Goal: Information Seeking & Learning: Learn about a topic

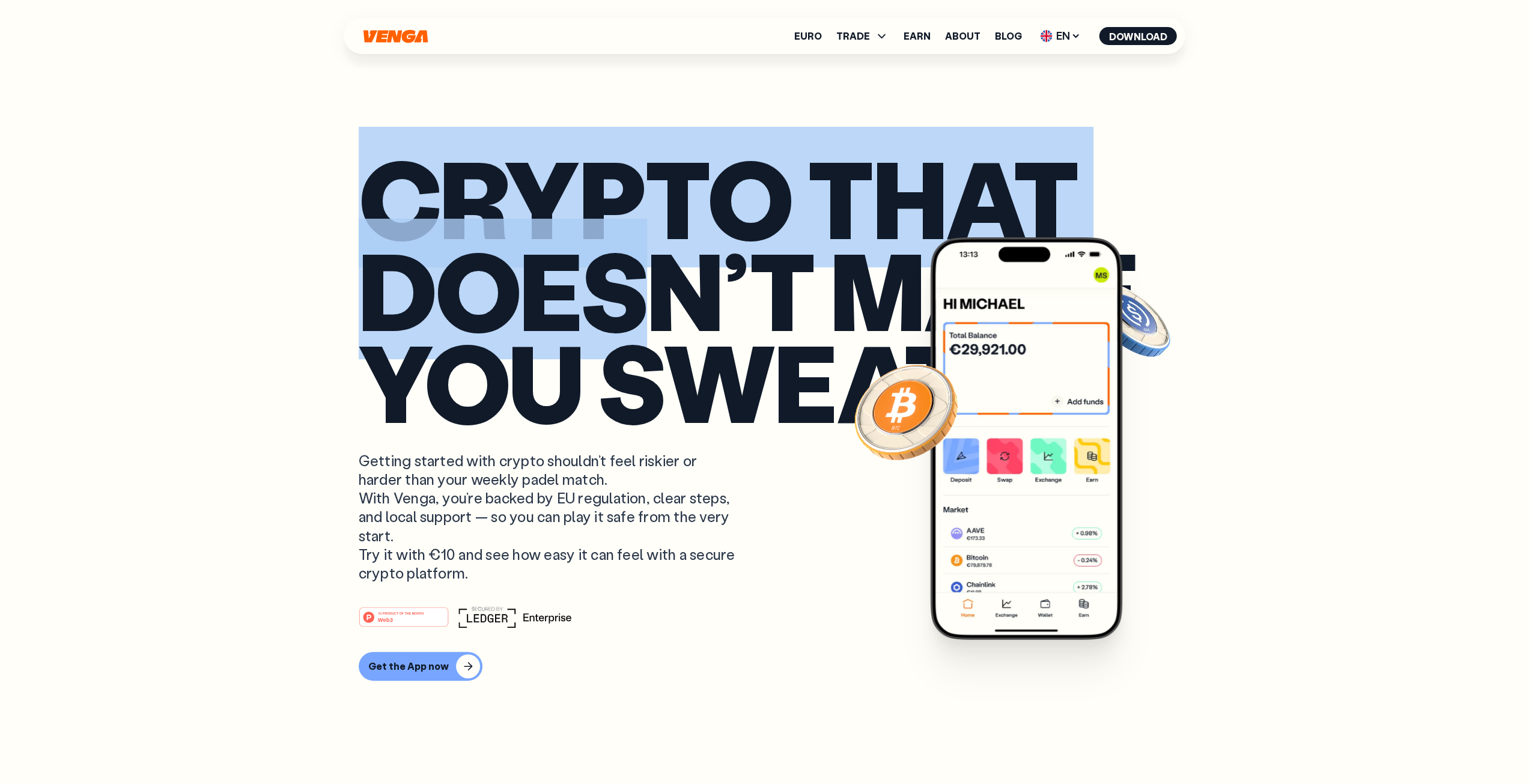
drag, startPoint x: 434, startPoint y: 197, endPoint x: 645, endPoint y: 318, distance: 243.2
click at [643, 317] on p "Crypto that doesn’t make you sweat" at bounding box center [765, 289] width 813 height 276
click at [668, 302] on p "Crypto that doesn’t make you sweat" at bounding box center [765, 289] width 813 height 276
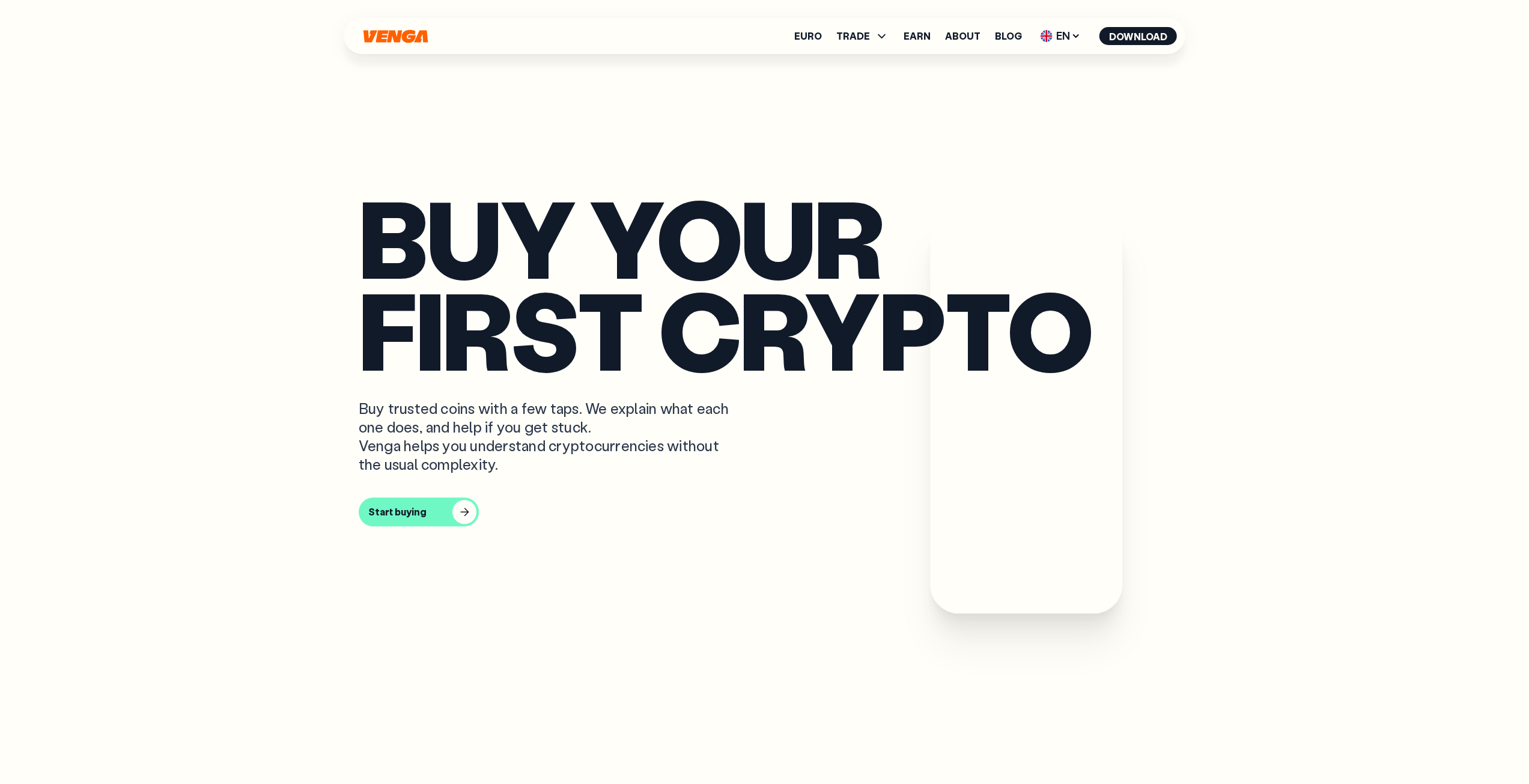
scroll to position [721, 0]
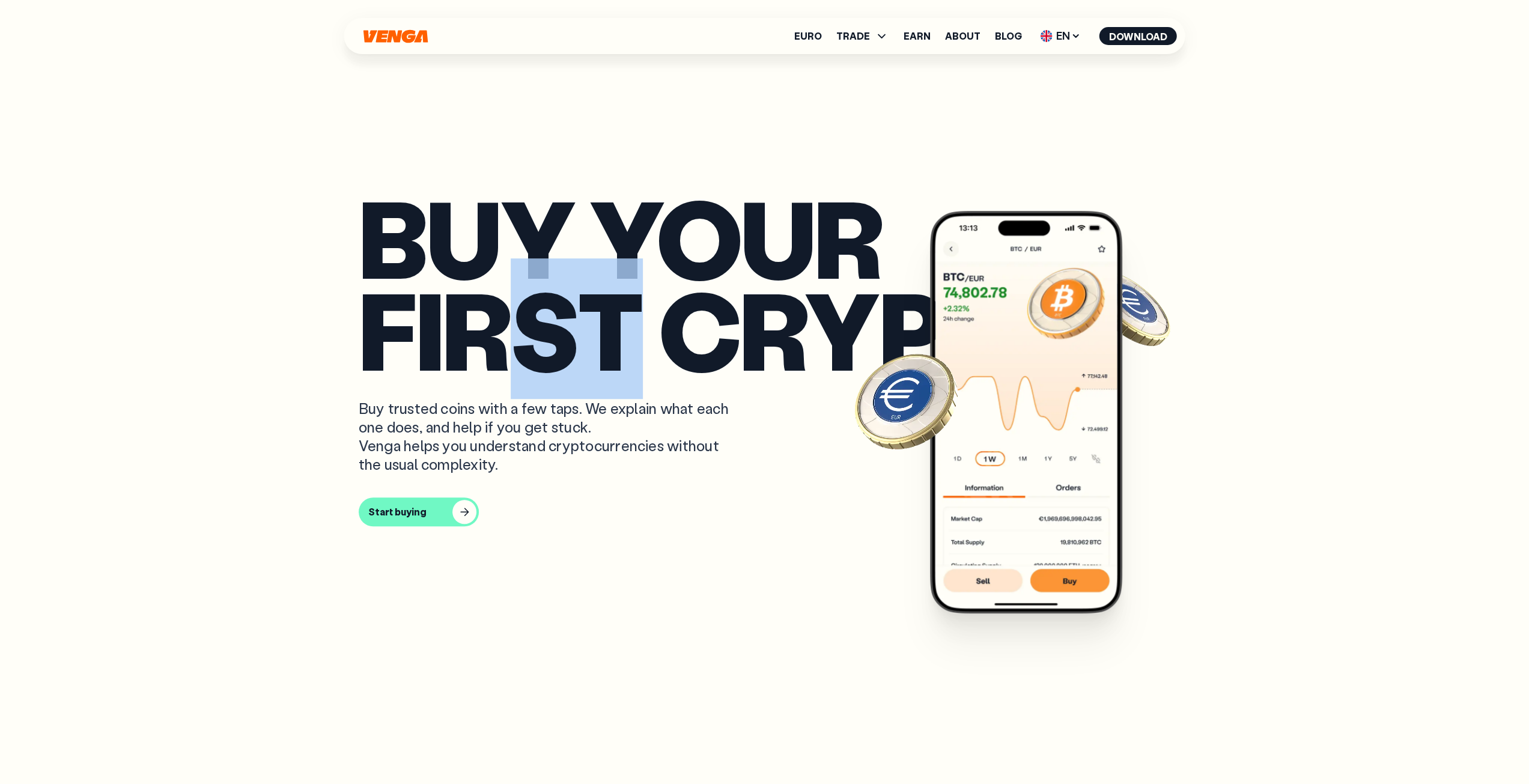
drag, startPoint x: 522, startPoint y: 318, endPoint x: 621, endPoint y: 320, distance: 99.0
click at [609, 318] on p "Buy your first crypto" at bounding box center [765, 283] width 813 height 184
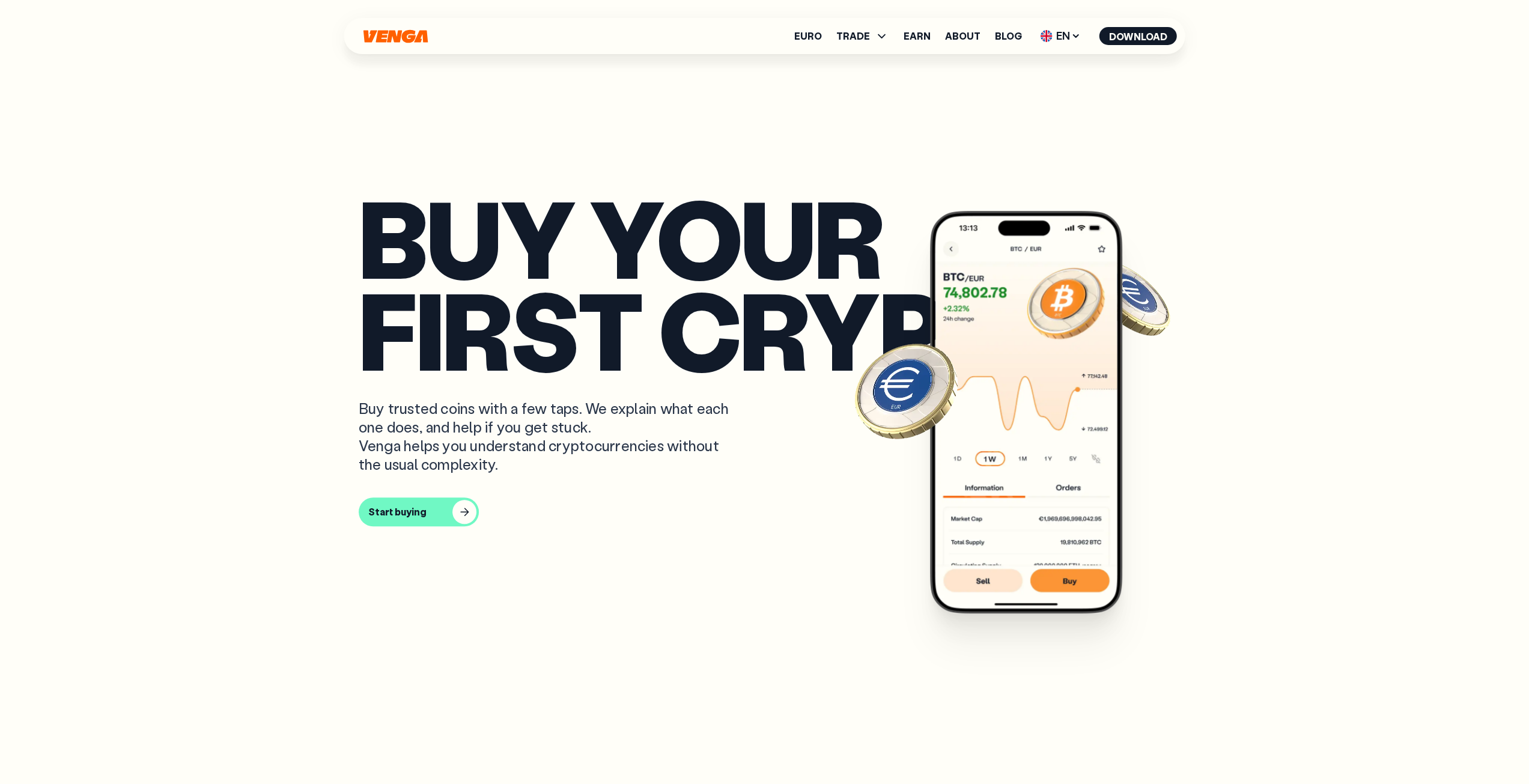
click at [628, 321] on p "Buy your first crypto" at bounding box center [765, 283] width 813 height 184
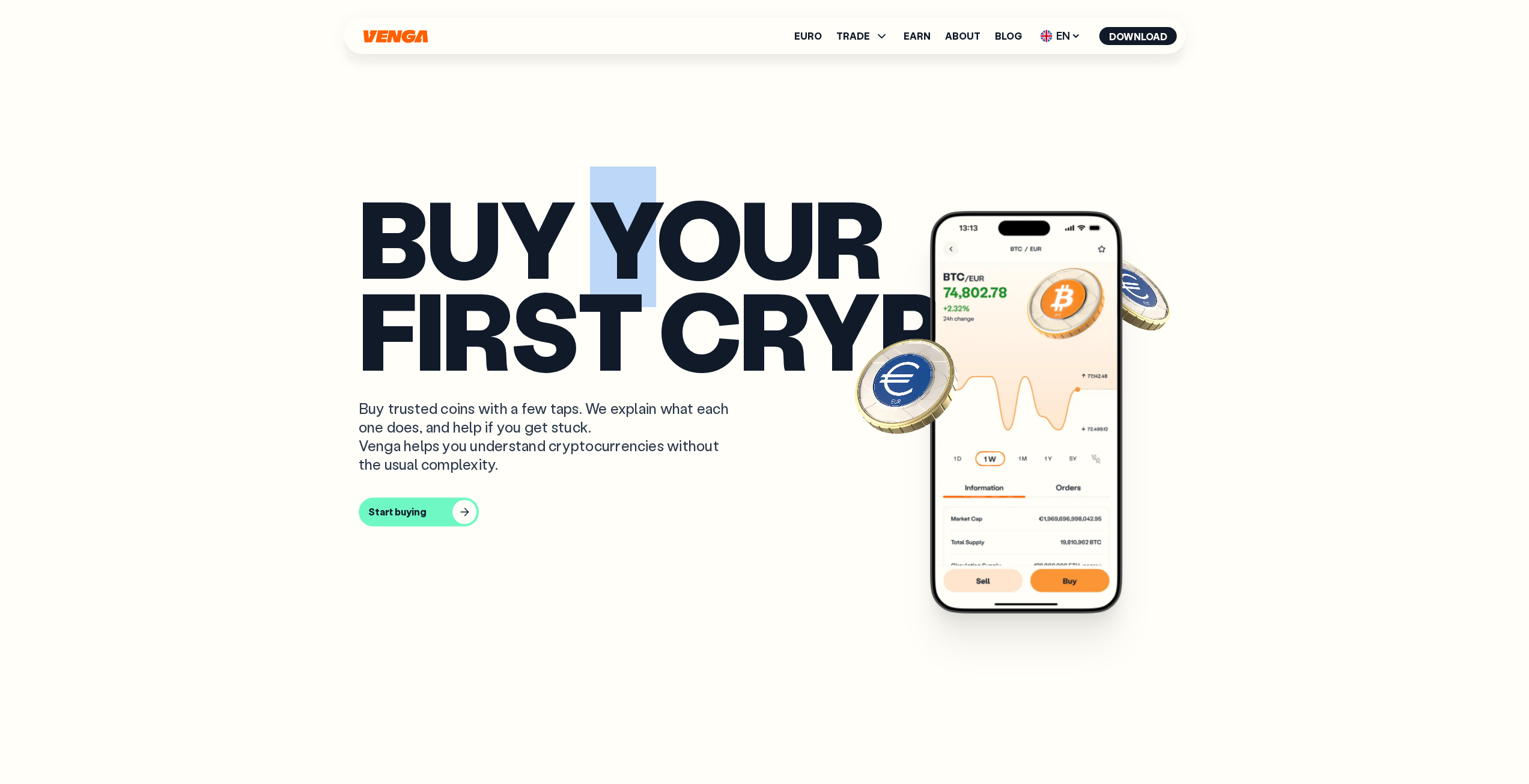
drag, startPoint x: 691, startPoint y: 234, endPoint x: 609, endPoint y: 235, distance: 82.0
click at [609, 235] on p "Buy your first crypto" at bounding box center [765, 283] width 813 height 184
click at [722, 253] on p "Buy your first crypto" at bounding box center [765, 283] width 813 height 184
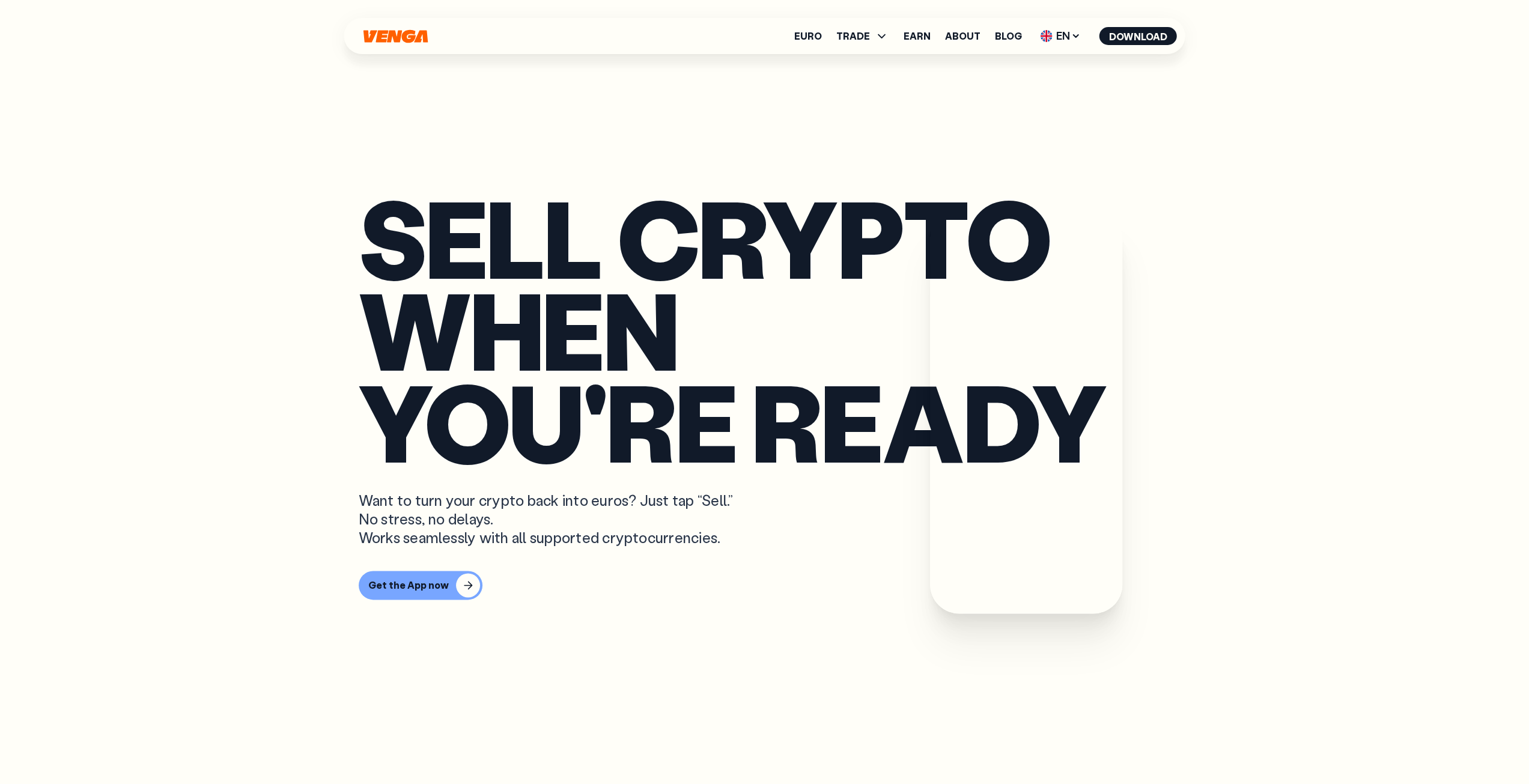
scroll to position [1249, 0]
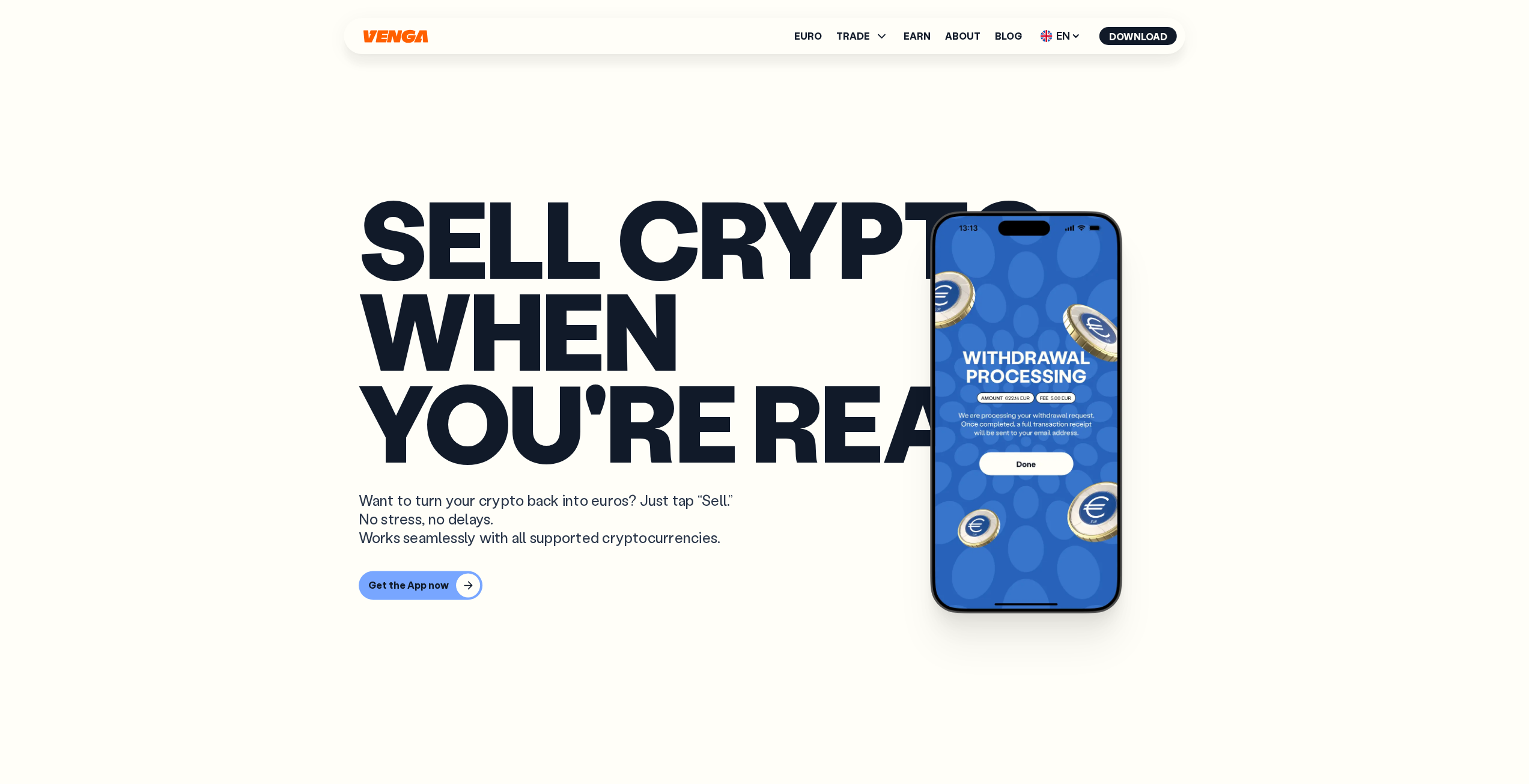
drag, startPoint x: 1177, startPoint y: 283, endPoint x: 1181, endPoint y: 307, distance: 24.3
drag, startPoint x: 1183, startPoint y: 283, endPoint x: 1185, endPoint y: 302, distance: 19.1
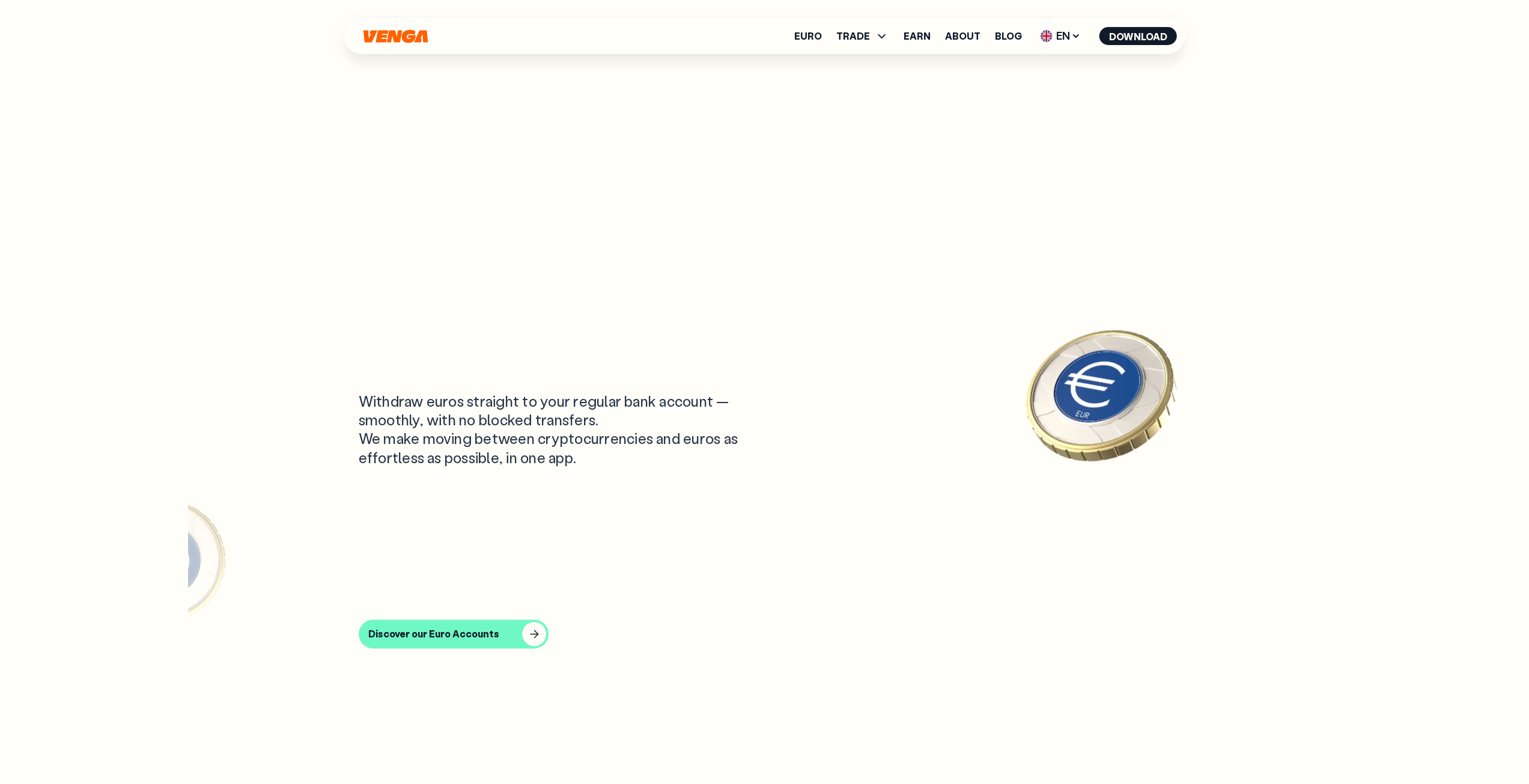
drag, startPoint x: 1185, startPoint y: 299, endPoint x: 1185, endPoint y: 337, distance: 38.0
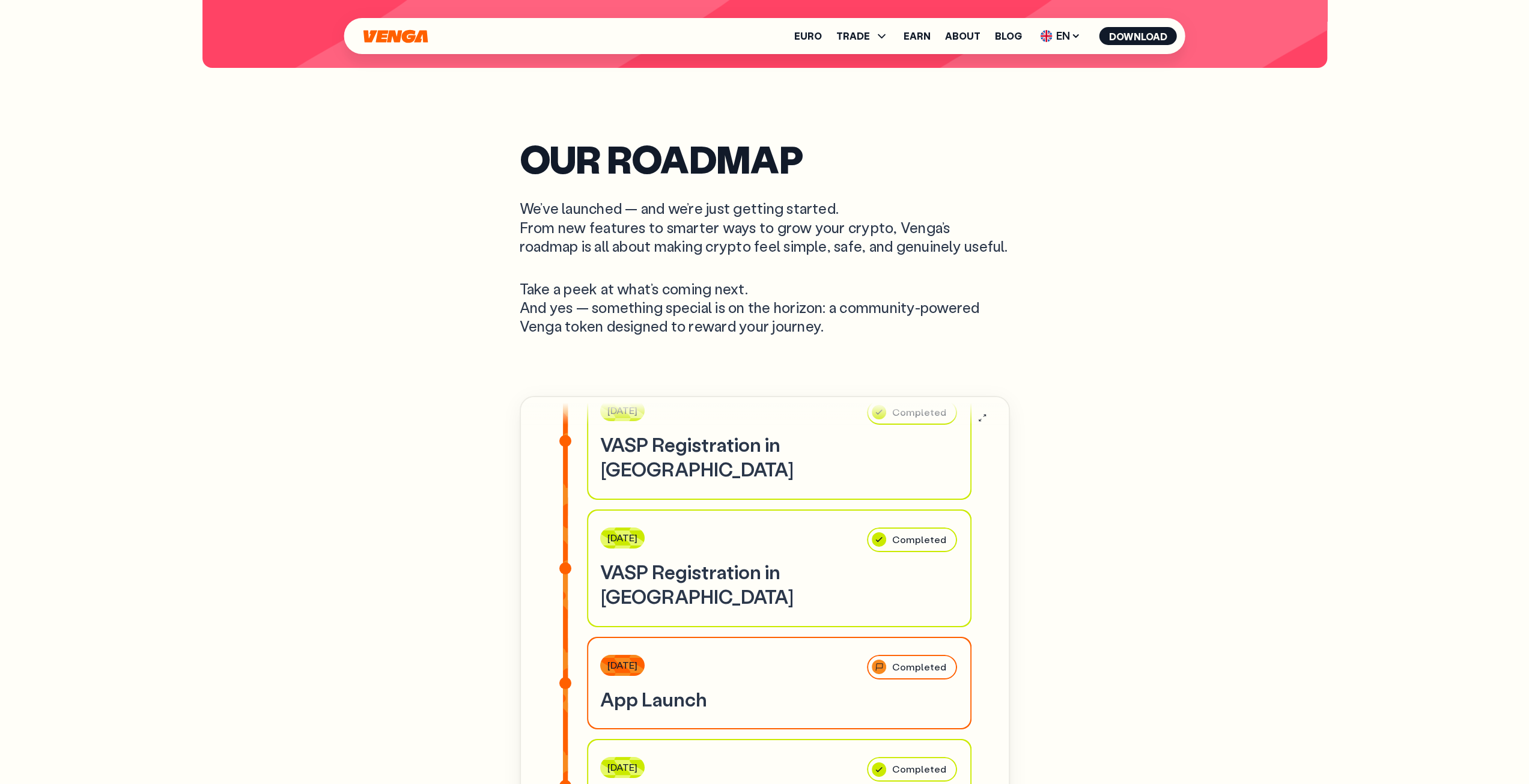
scroll to position [0, 0]
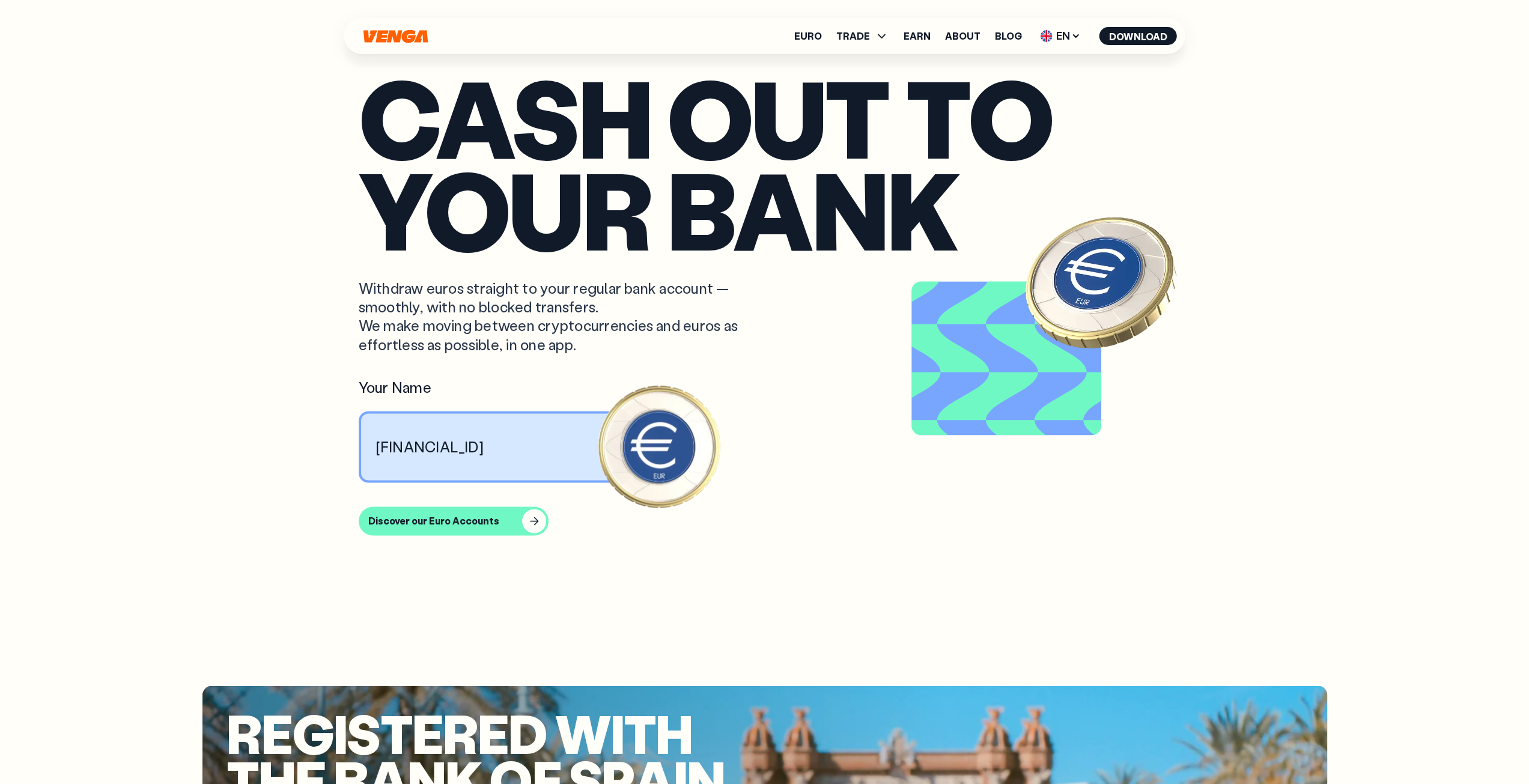
drag, startPoint x: 434, startPoint y: 445, endPoint x: 462, endPoint y: 445, distance: 28.0
click at [434, 445] on article "Cash out to your bank Withdraw euros straight to your regular bank account — sm…" at bounding box center [765, 302] width 813 height 464
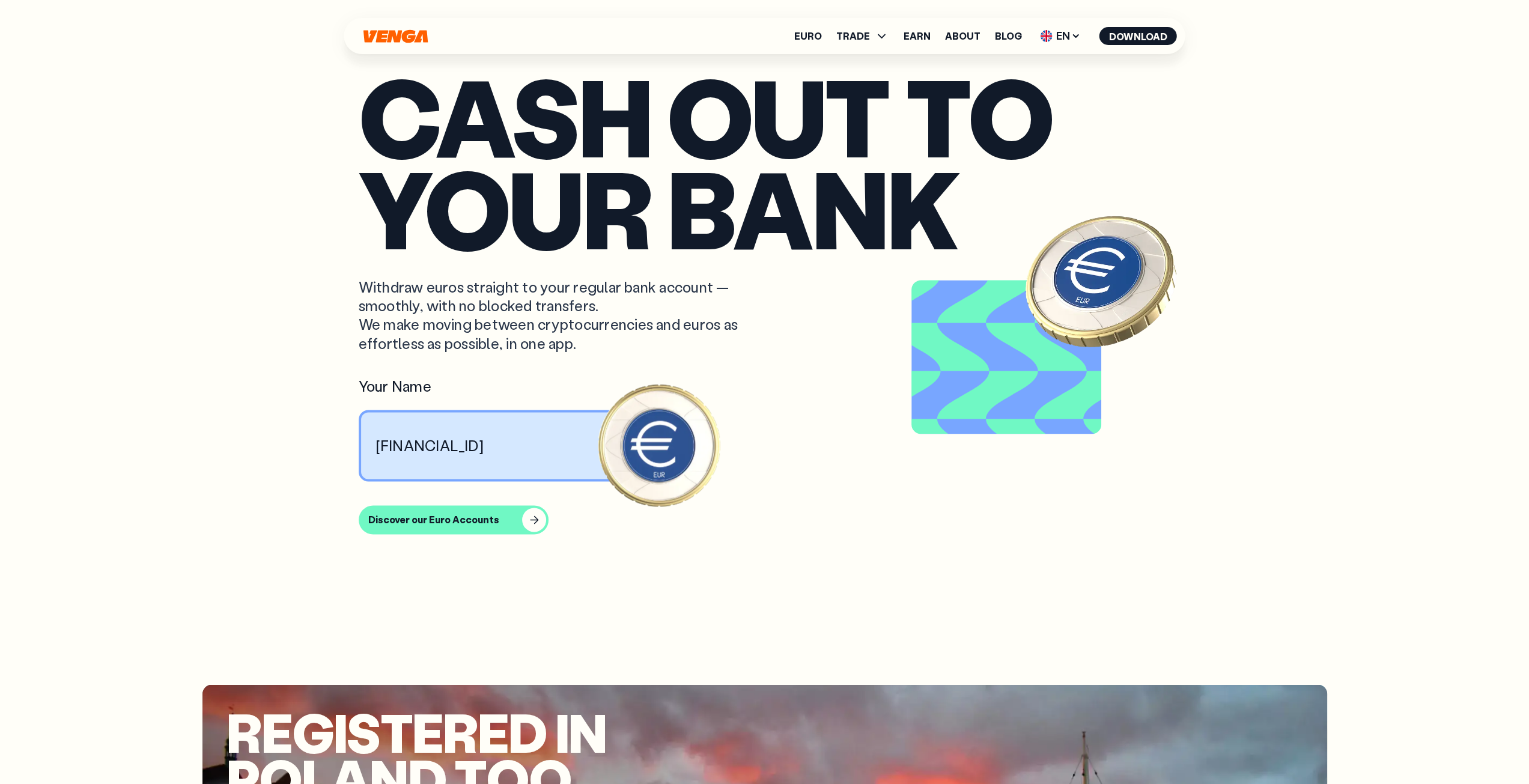
click at [651, 451] on article "Cash out to your bank Withdraw euros straight to your regular bank account — sm…" at bounding box center [765, 302] width 813 height 464
click at [583, 454] on article "Cash out to your bank Withdraw euros straight to your regular bank account — sm…" at bounding box center [765, 302] width 813 height 464
drag, startPoint x: 521, startPoint y: 451, endPoint x: 511, endPoint y: 450, distance: 10.0
click at [519, 451] on article "Cash out to your bank Withdraw euros straight to your regular bank account — sm…" at bounding box center [765, 302] width 813 height 464
drag, startPoint x: 507, startPoint y: 444, endPoint x: 531, endPoint y: 448, distance: 24.3
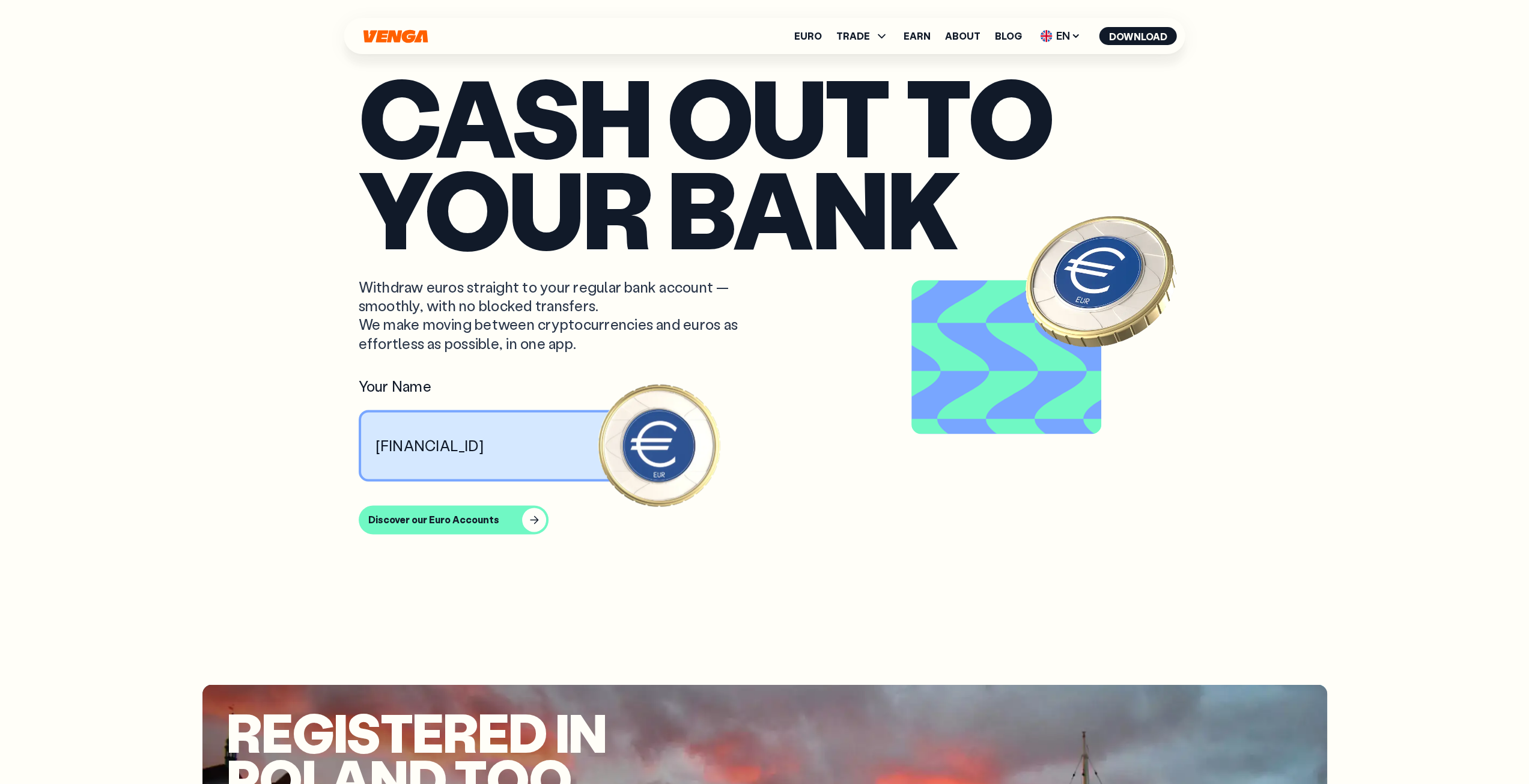
click at [521, 446] on article "Cash out to your bank Withdraw euros straight to your regular bank account — sm…" at bounding box center [765, 302] width 813 height 464
click at [531, 448] on article "Cash out to your bank Withdraw euros straight to your regular bank account — sm…" at bounding box center [765, 302] width 813 height 464
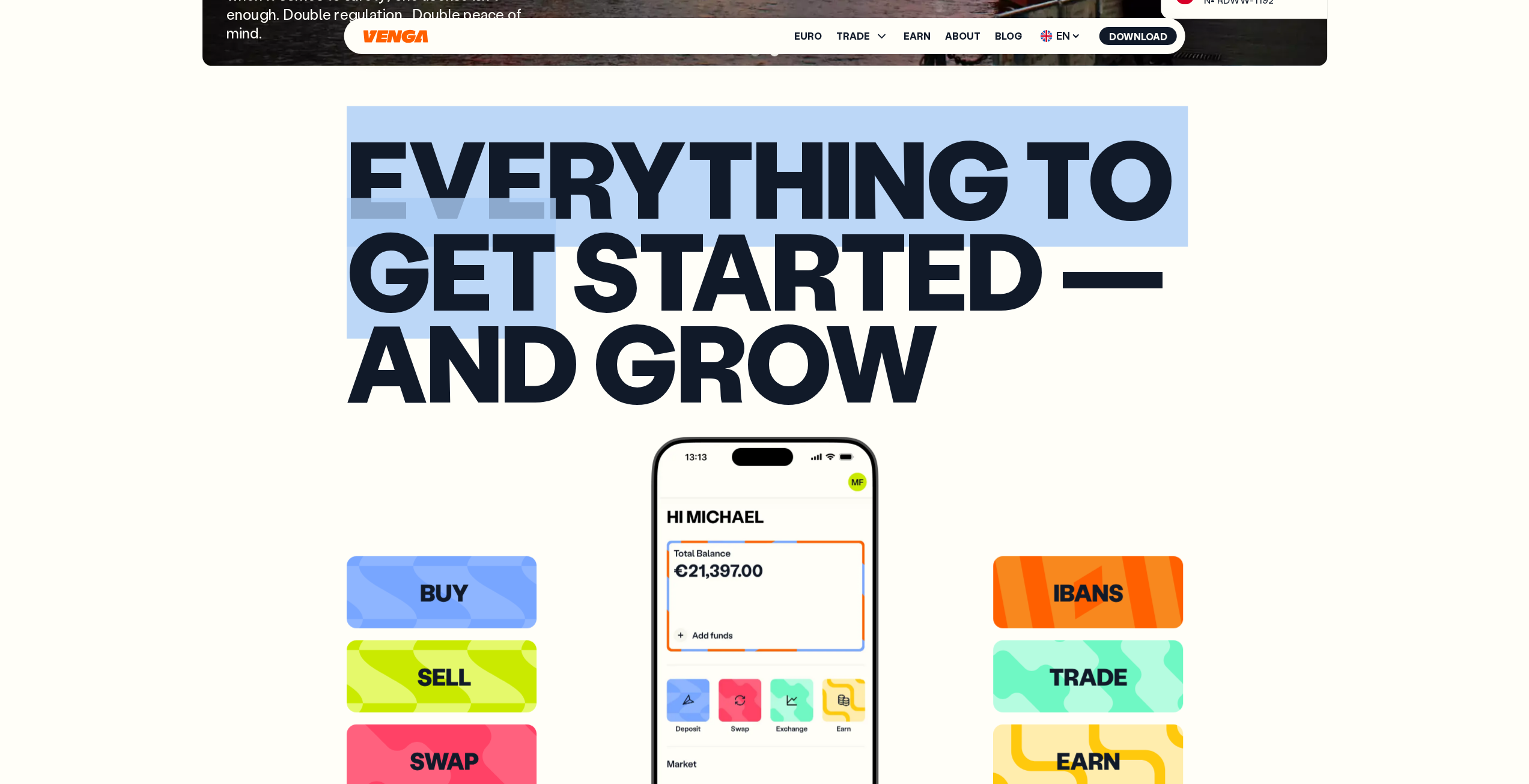
scroll to position [2764, 0]
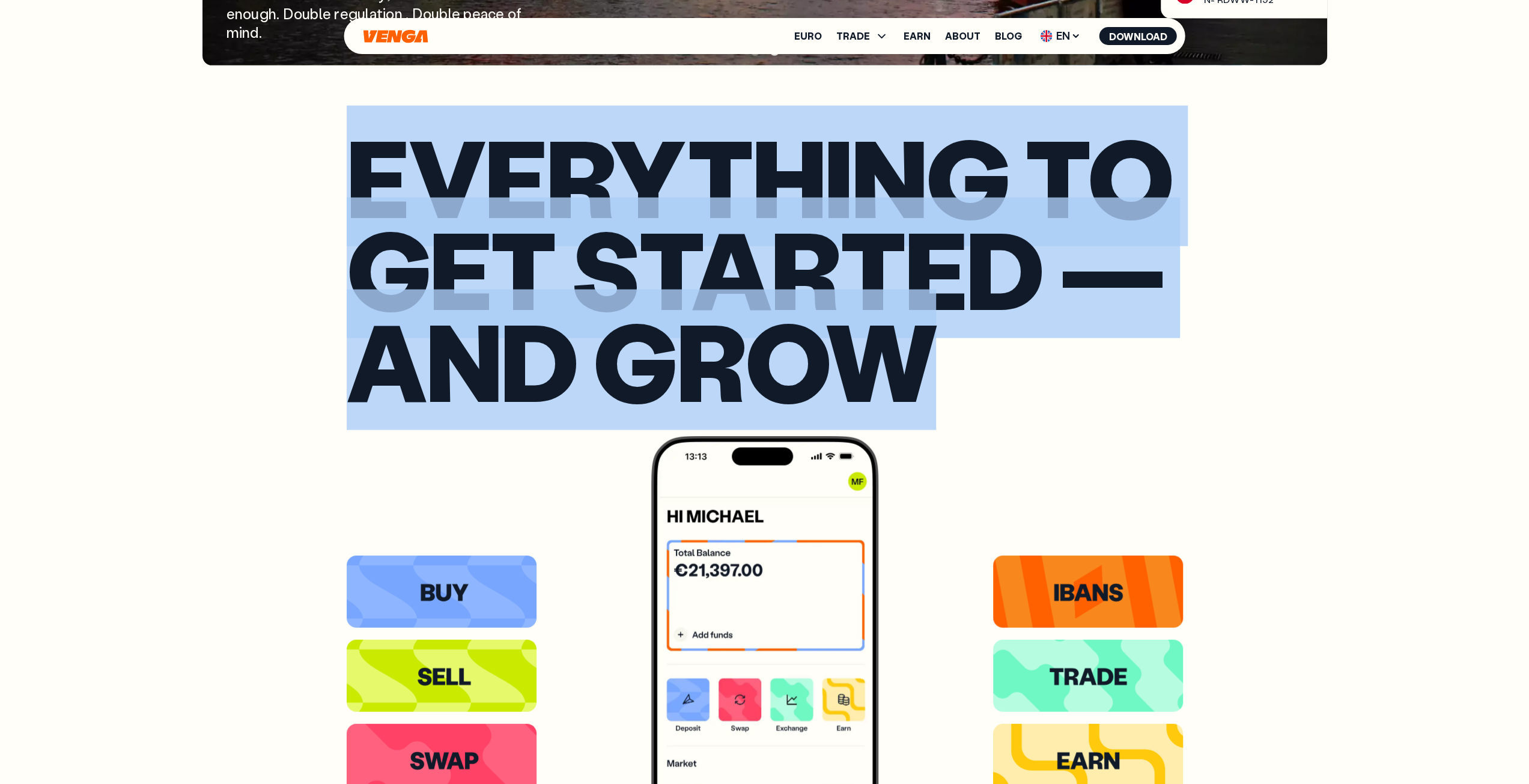
drag, startPoint x: 371, startPoint y: 188, endPoint x: 920, endPoint y: 385, distance: 583.3
click at [919, 388] on h2 "Everything to get started — and grow" at bounding box center [765, 268] width 837 height 276
click at [920, 377] on h2 "Everything to get started — and grow" at bounding box center [765, 268] width 837 height 276
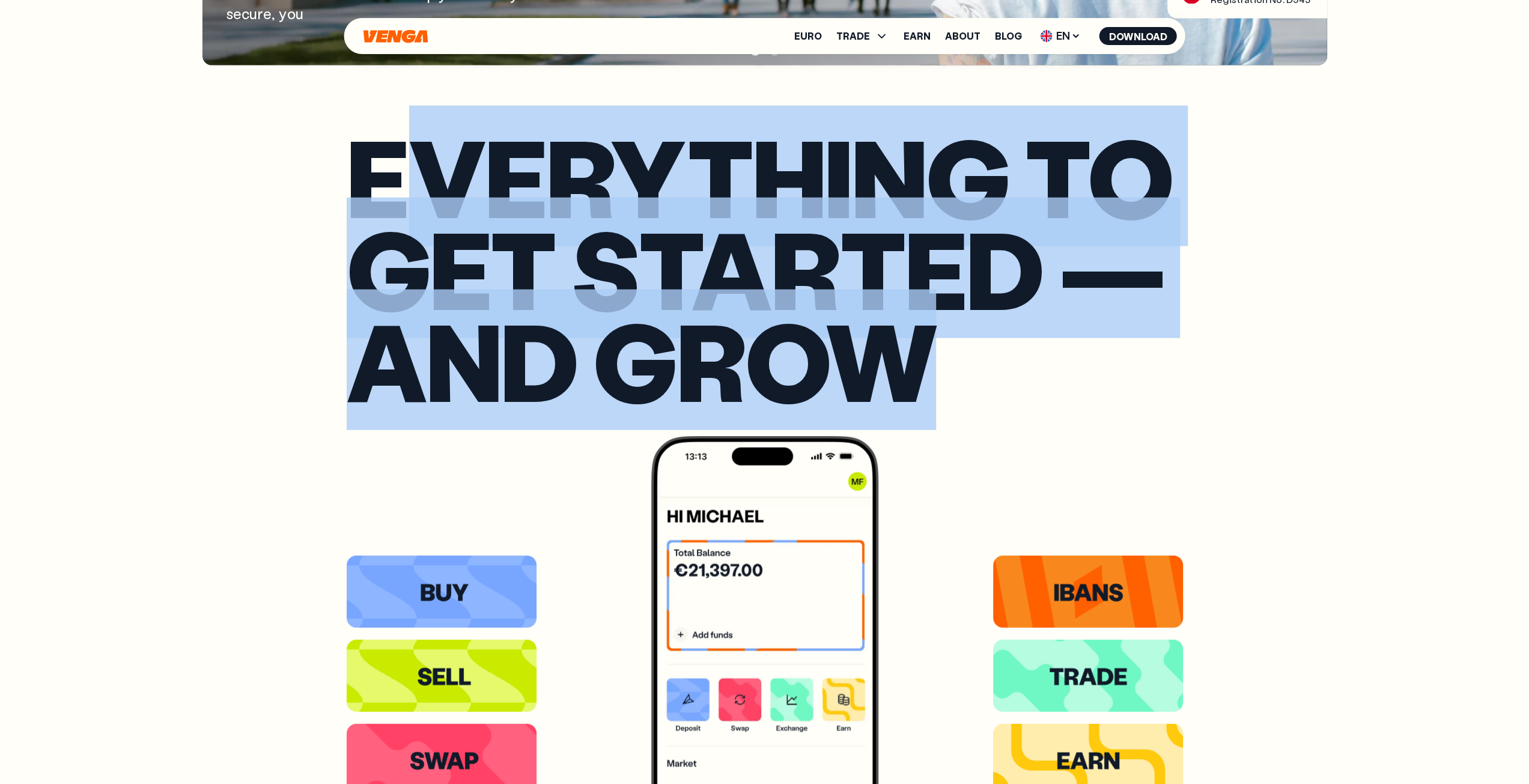
drag, startPoint x: 797, startPoint y: 338, endPoint x: 378, endPoint y: 168, distance: 452.2
click at [378, 168] on h2 "Everything to get started — and grow" at bounding box center [765, 268] width 837 height 276
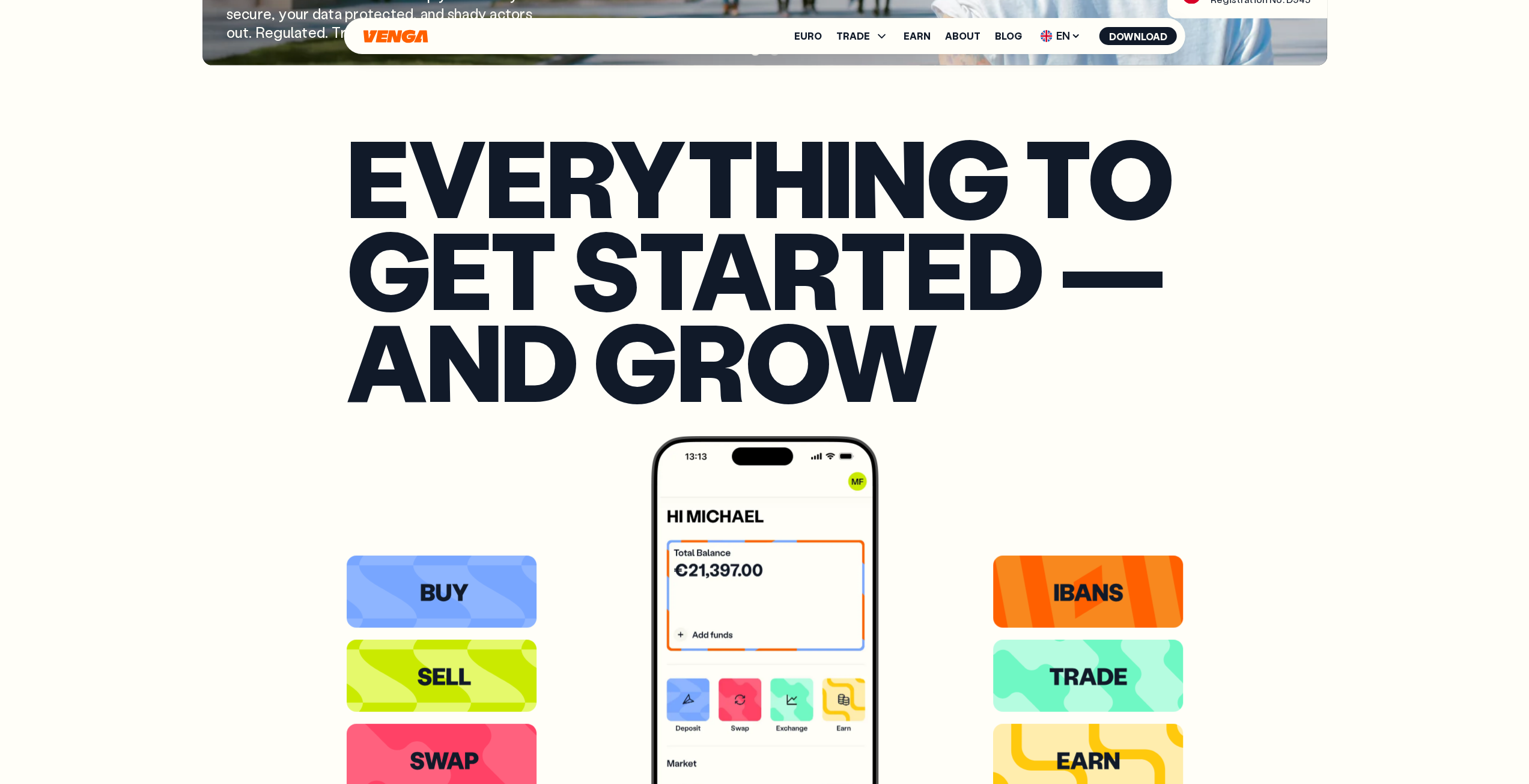
click at [360, 161] on h2 "Everything to get started — and grow" at bounding box center [765, 268] width 837 height 276
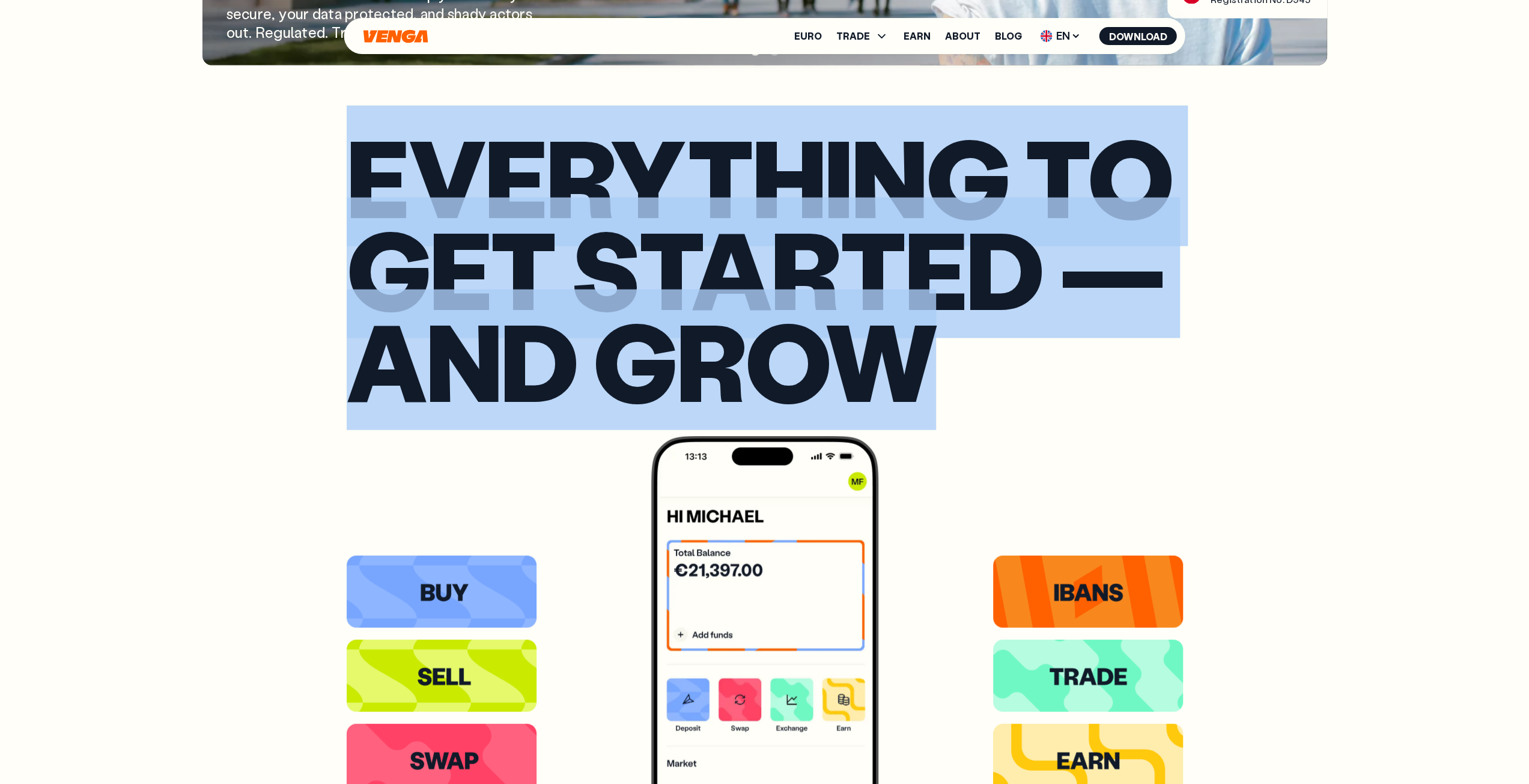
drag, startPoint x: 356, startPoint y: 152, endPoint x: 927, endPoint y: 381, distance: 615.2
click at [927, 381] on h2 "Everything to get started — and grow" at bounding box center [765, 268] width 837 height 276
click at [919, 377] on h2 "Everything to get started — and grow" at bounding box center [765, 268] width 837 height 276
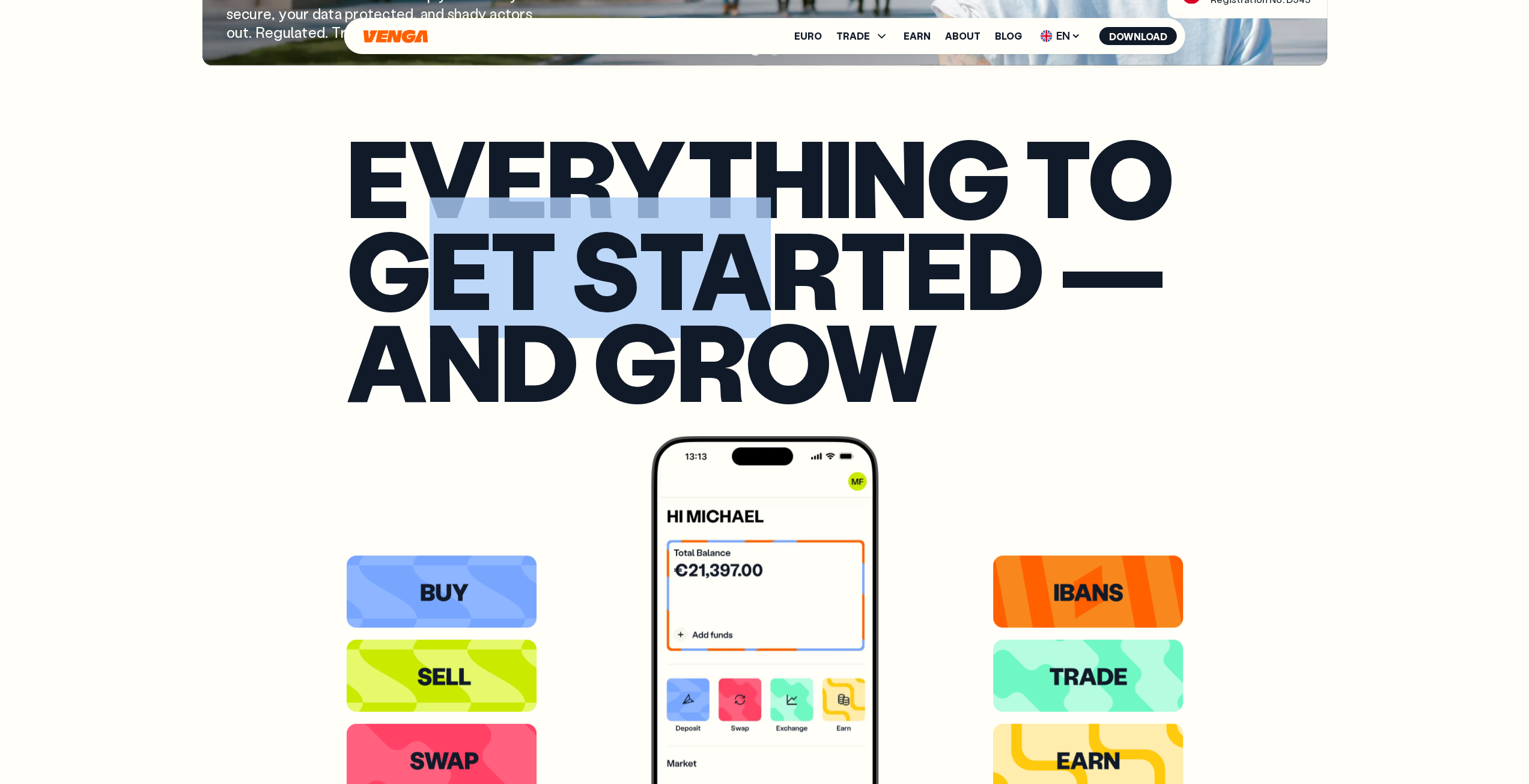
drag, startPoint x: 435, startPoint y: 277, endPoint x: 860, endPoint y: 340, distance: 429.6
click at [843, 338] on h2 "Everything to get started — and grow" at bounding box center [765, 268] width 837 height 276
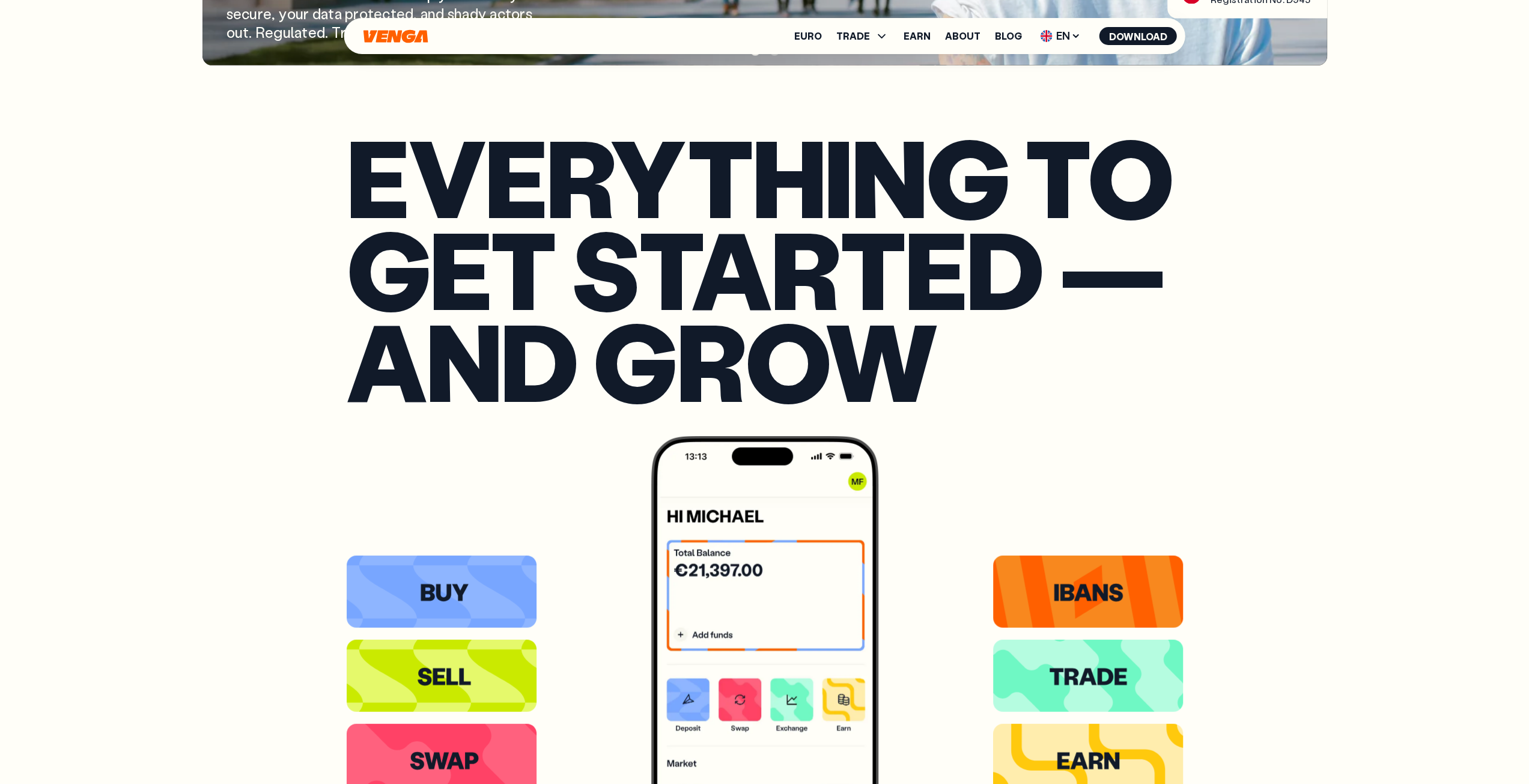
click at [871, 357] on h2 "Everything to get started — and grow" at bounding box center [765, 268] width 837 height 276
